Goal: Task Accomplishment & Management: Manage account settings

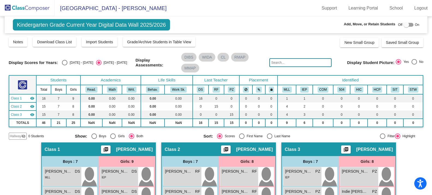
click at [404, 25] on div at bounding box center [406, 24] width 5 height 5
checkbox input "true"
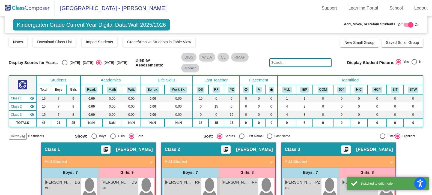
click at [15, 136] on span "Hallway" at bounding box center [15, 136] width 11 height 5
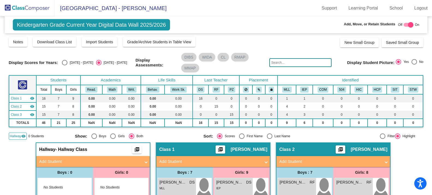
click at [56, 164] on mat-panel-title "Add Student" at bounding box center [90, 162] width 102 height 6
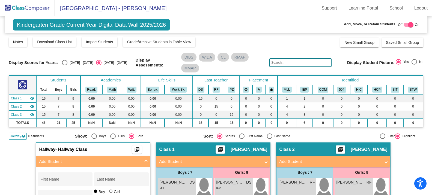
click at [49, 182] on input "First Name" at bounding box center [64, 182] width 49 height 4
type input "[PERSON_NAME]"
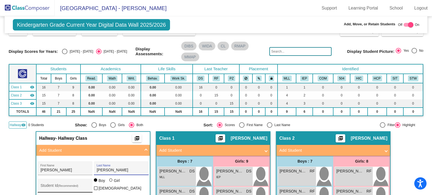
scroll to position [27, 0]
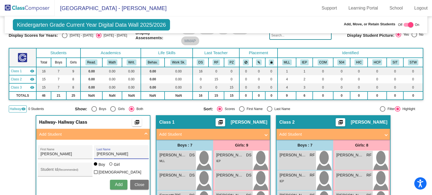
type input "[PERSON_NAME]"
click at [116, 188] on button "Add" at bounding box center [118, 185] width 17 height 10
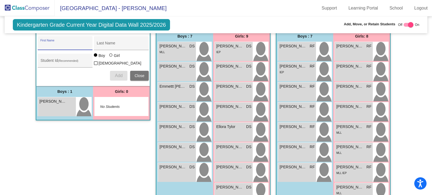
scroll to position [0, 0]
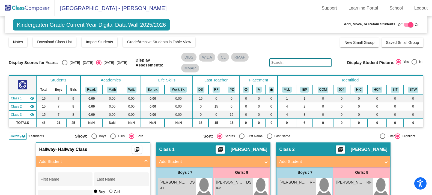
click at [26, 5] on img at bounding box center [27, 8] width 55 height 16
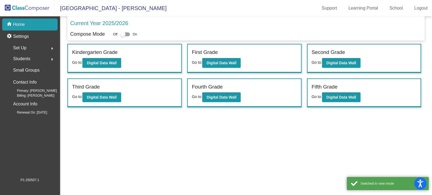
click at [96, 69] on div "Kindergarten Grade Go to: Digital Data Wall" at bounding box center [124, 59] width 113 height 28
click at [98, 63] on b "Digital Data Wall" at bounding box center [102, 63] width 30 height 4
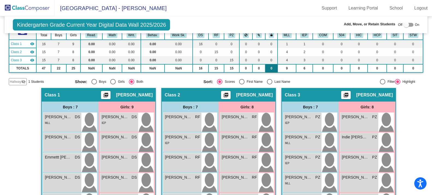
scroll to position [27, 0]
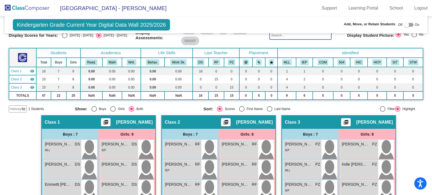
click at [32, 10] on img at bounding box center [27, 8] width 55 height 16
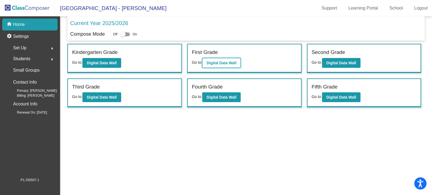
click at [221, 65] on b "Digital Data Wall" at bounding box center [222, 63] width 30 height 4
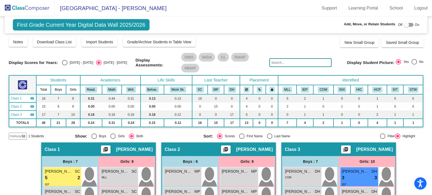
click at [23, 138] on mat-icon "visibility_off" at bounding box center [23, 136] width 4 height 4
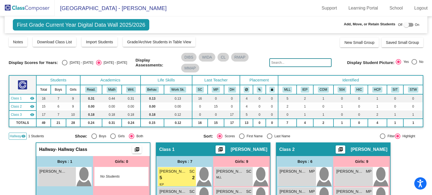
click at [30, 8] on img at bounding box center [27, 8] width 55 height 16
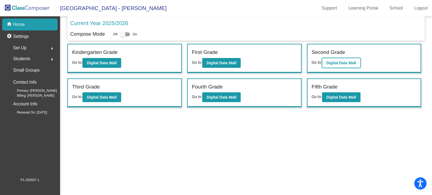
click at [329, 63] on b "Digital Data Wall" at bounding box center [342, 63] width 30 height 4
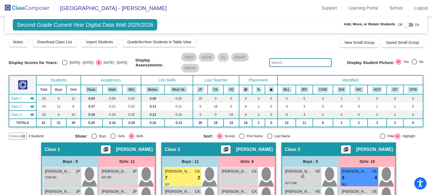
click at [19, 137] on span "Hallway" at bounding box center [15, 136] width 11 height 5
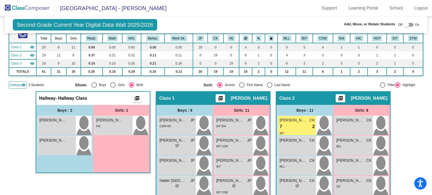
scroll to position [55, 0]
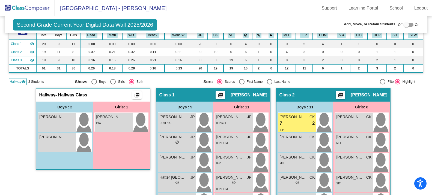
click at [41, 11] on img at bounding box center [27, 8] width 55 height 16
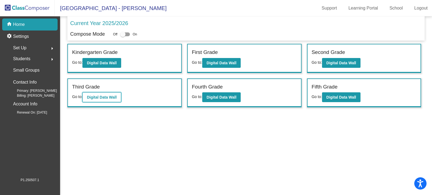
click at [101, 99] on b "Digital Data Wall" at bounding box center [102, 97] width 30 height 4
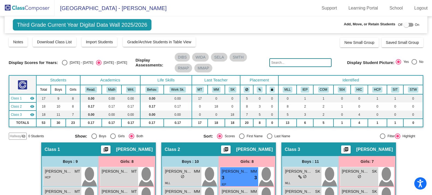
click at [18, 5] on img at bounding box center [27, 8] width 55 height 16
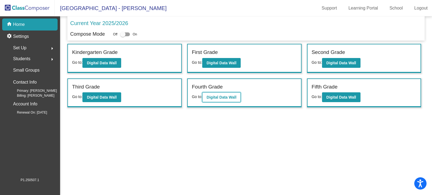
click at [220, 100] on button "Digital Data Wall" at bounding box center [221, 98] width 38 height 10
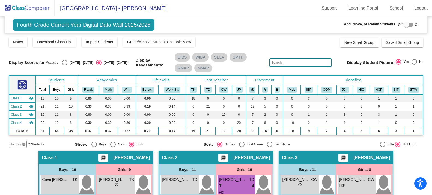
click at [25, 5] on img at bounding box center [27, 8] width 55 height 16
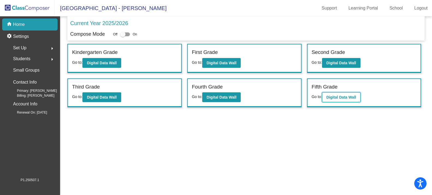
click at [345, 95] on button "Digital Data Wall" at bounding box center [341, 98] width 38 height 10
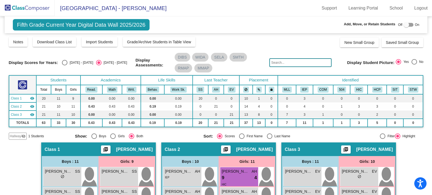
click at [29, 7] on img at bounding box center [27, 8] width 55 height 16
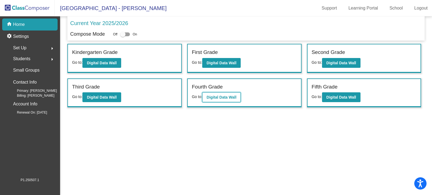
click at [222, 98] on b "Digital Data Wall" at bounding box center [222, 97] width 30 height 4
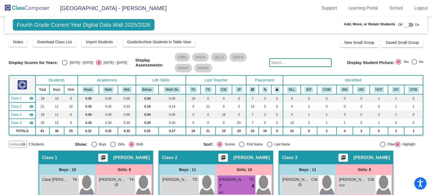
click at [19, 145] on span "Hallway" at bounding box center [15, 144] width 11 height 5
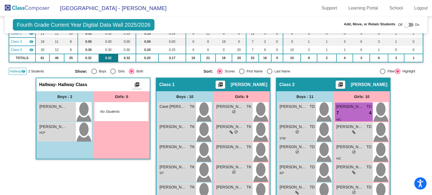
scroll to position [82, 0]
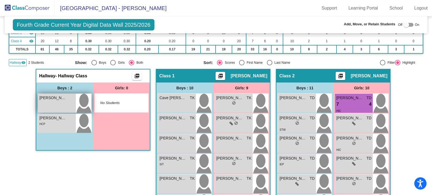
click at [56, 107] on div "[PERSON_NAME] Sivachidvilas lock do_not_disturb_alt" at bounding box center [57, 103] width 38 height 19
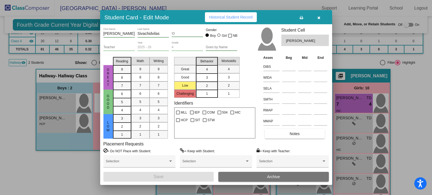
click at [144, 33] on input "Sivachidvilas" at bounding box center [153, 34] width 31 height 4
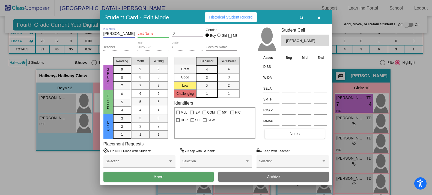
click at [116, 35] on input "[PERSON_NAME]" at bounding box center [118, 34] width 31 height 4
paste input "Sivachidvilas"
type input "Sivachidvilas"
click at [155, 34] on input "Last Name" at bounding box center [153, 34] width 31 height 4
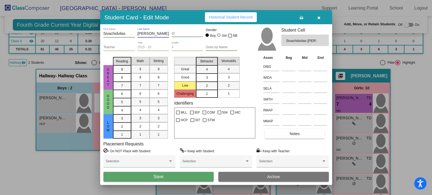
type input "[PERSON_NAME]"
click at [169, 178] on button "Save" at bounding box center [158, 177] width 111 height 10
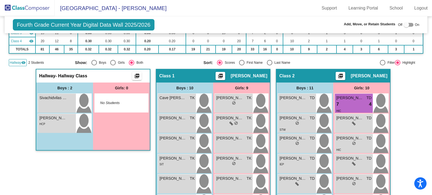
click at [28, 8] on img at bounding box center [27, 8] width 55 height 16
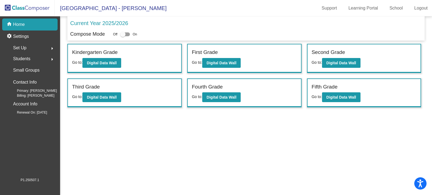
click at [345, 104] on div "Fifth Grade Go to: Digital Data Wall" at bounding box center [364, 93] width 113 height 28
click at [344, 99] on b "Digital Data Wall" at bounding box center [342, 97] width 30 height 4
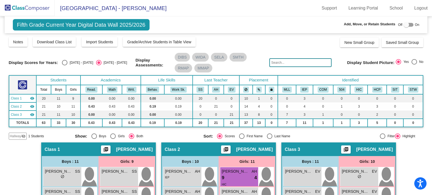
click at [23, 135] on mat-icon "visibility_off" at bounding box center [23, 136] width 4 height 4
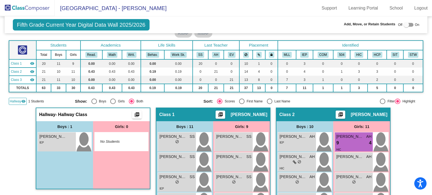
scroll to position [55, 0]
